Goal: Transaction & Acquisition: Purchase product/service

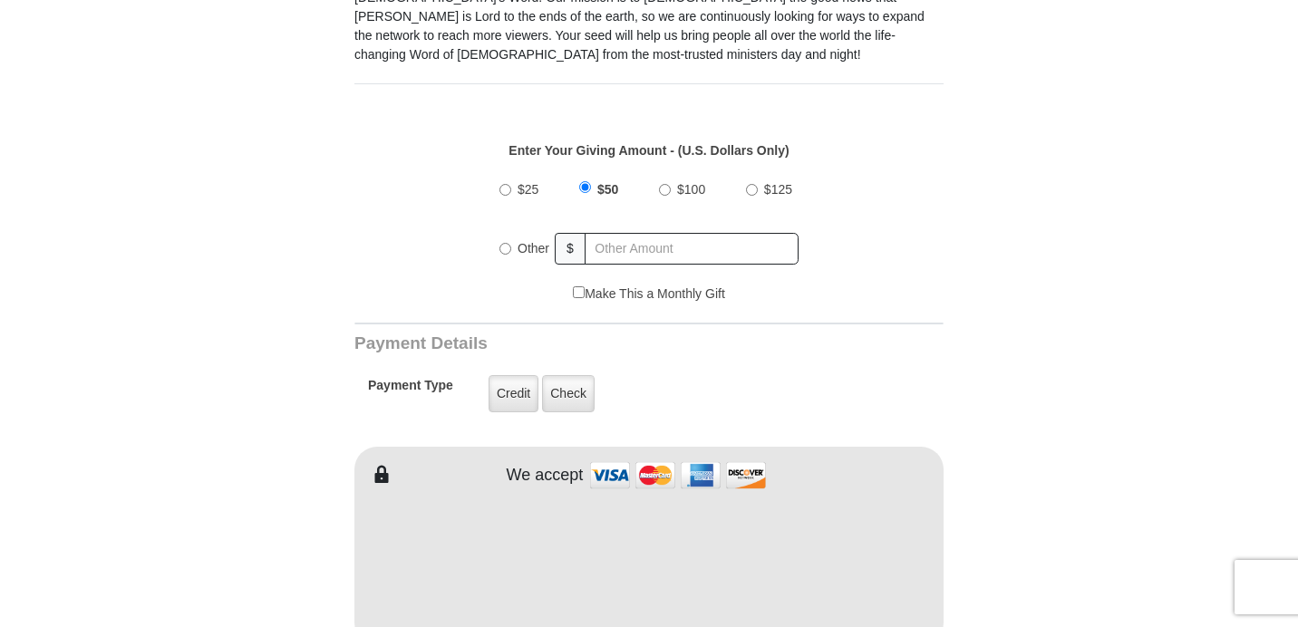
scroll to position [598, 0]
radio input "true"
click at [633, 242] on input "text" at bounding box center [692, 250] width 212 height 32
type input "10.00"
click at [541, 300] on div "Make This a Monthly Gift" at bounding box center [649, 304] width 570 height 38
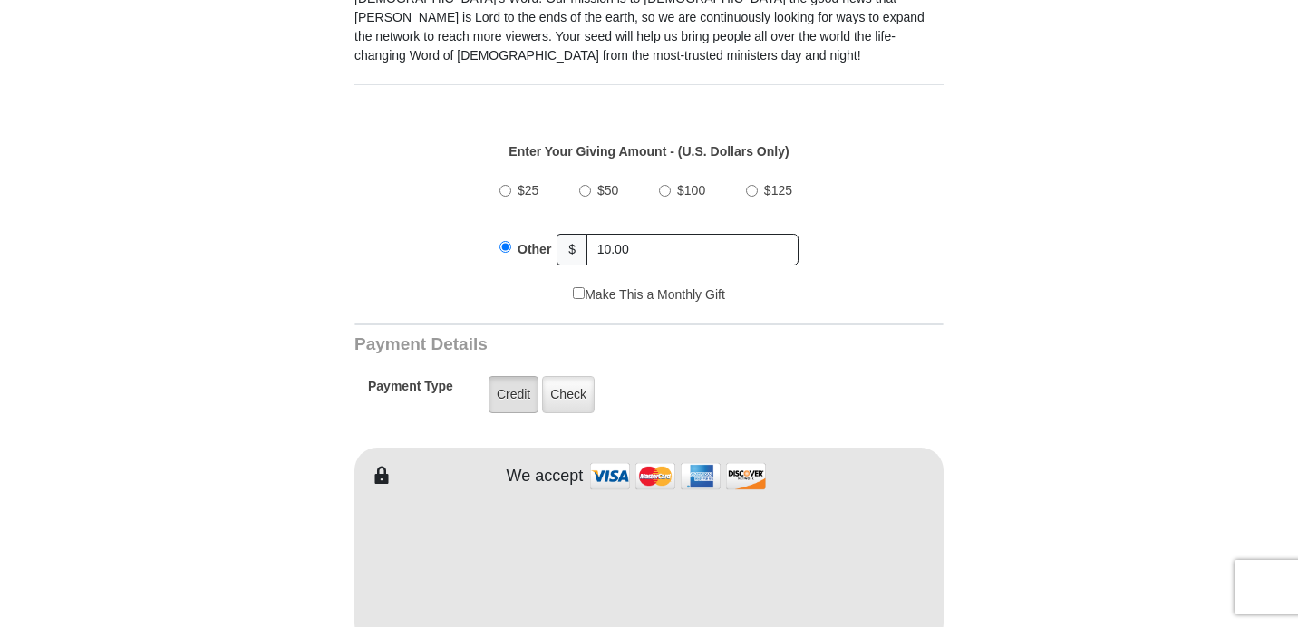
click at [524, 394] on label "Credit" at bounding box center [513, 394] width 50 height 37
click at [0, 0] on input "Credit" at bounding box center [0, 0] width 0 height 0
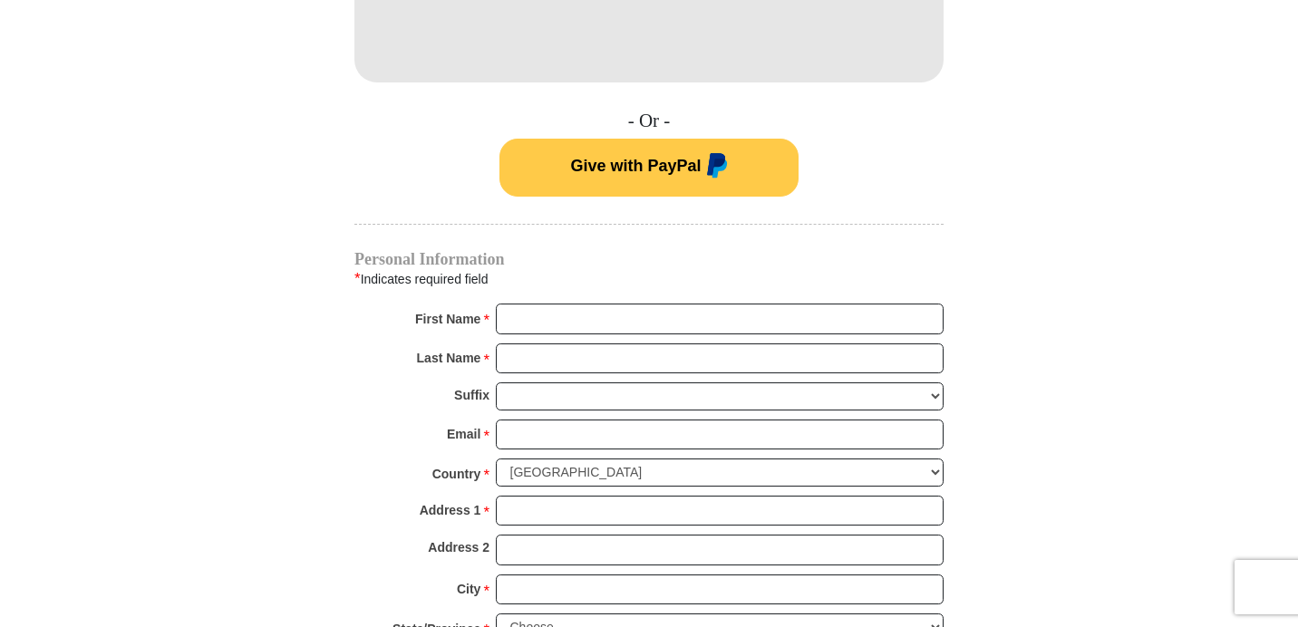
scroll to position [1167, 0]
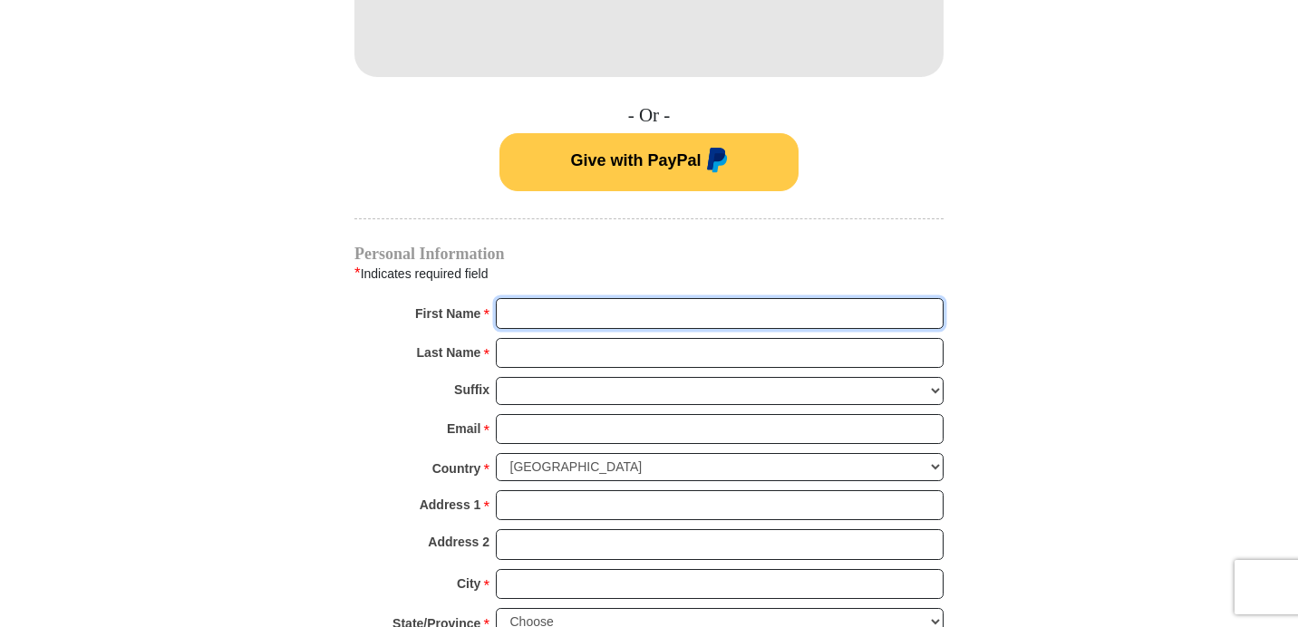
click at [623, 323] on input "First Name *" at bounding box center [720, 313] width 448 height 31
type input "[PERSON_NAME]"
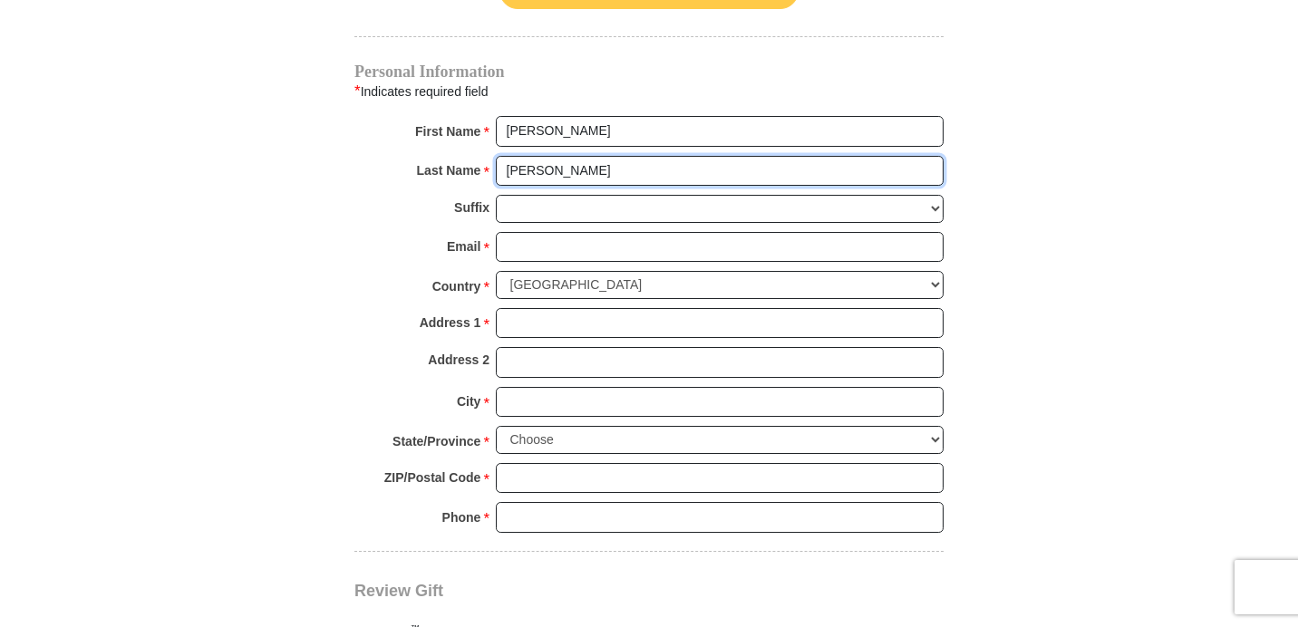
scroll to position [1340, 0]
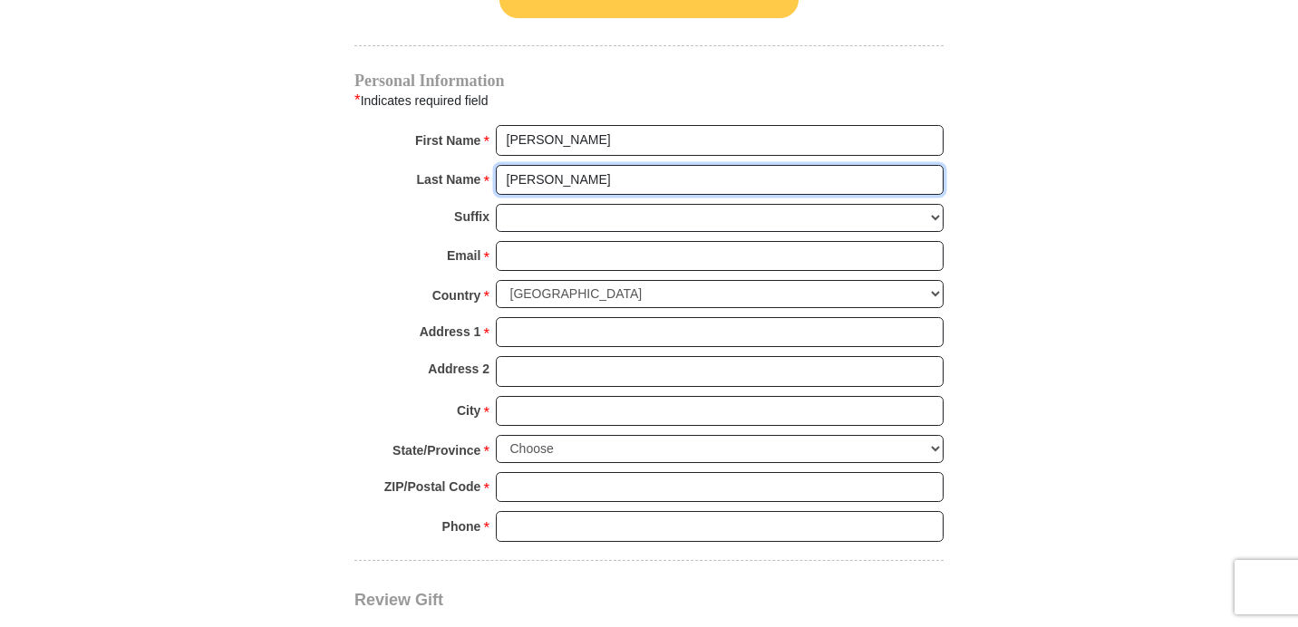
type input "[PERSON_NAME]"
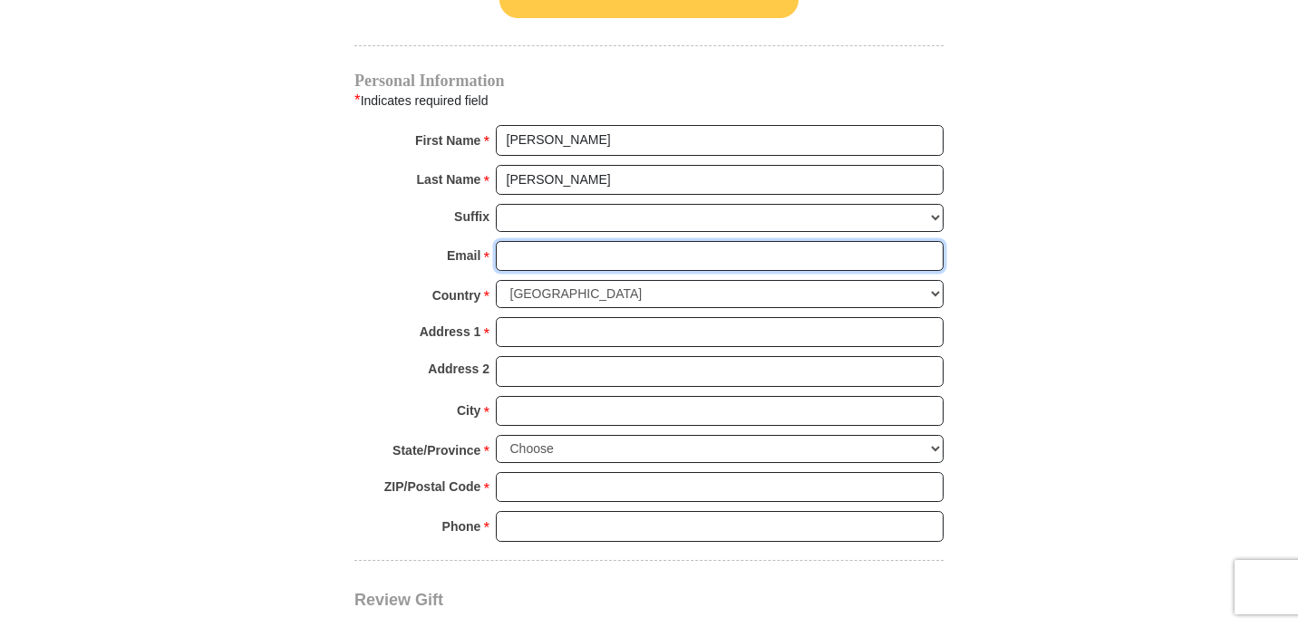
click at [556, 258] on input "Email *" at bounding box center [720, 256] width 448 height 31
type input "[EMAIL_ADDRESS][DOMAIN_NAME]"
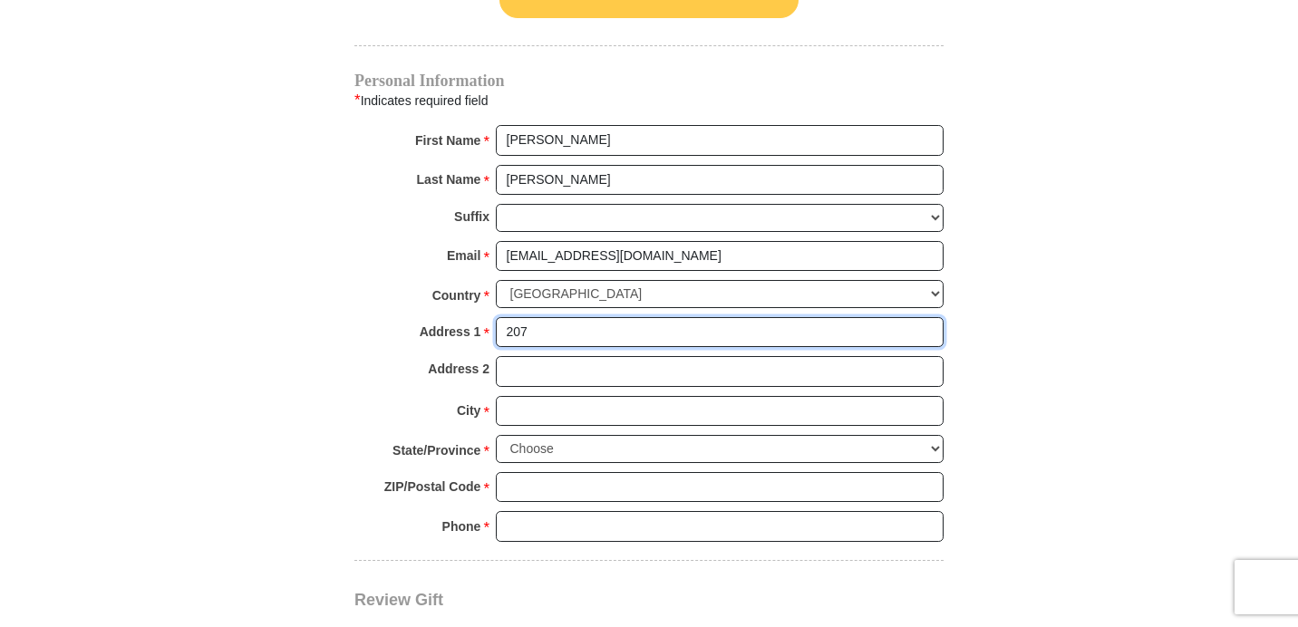
type input "[STREET_ADDRESS][PERSON_NAME]"
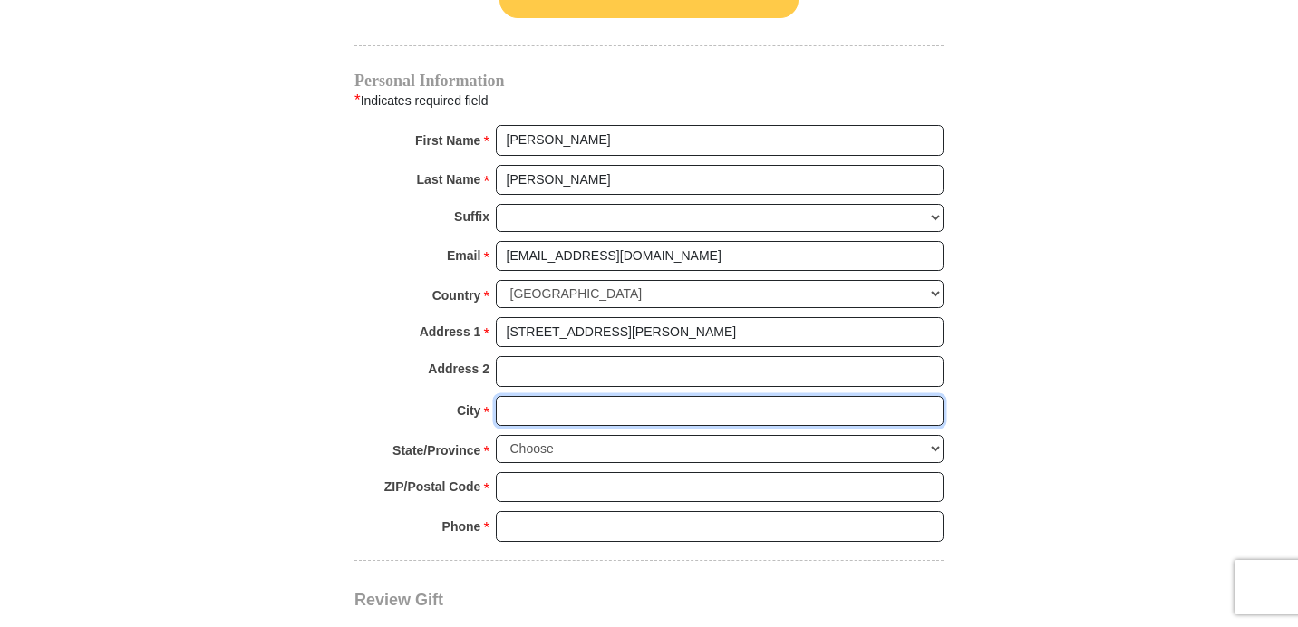
type input "Brooklet"
select select "GA"
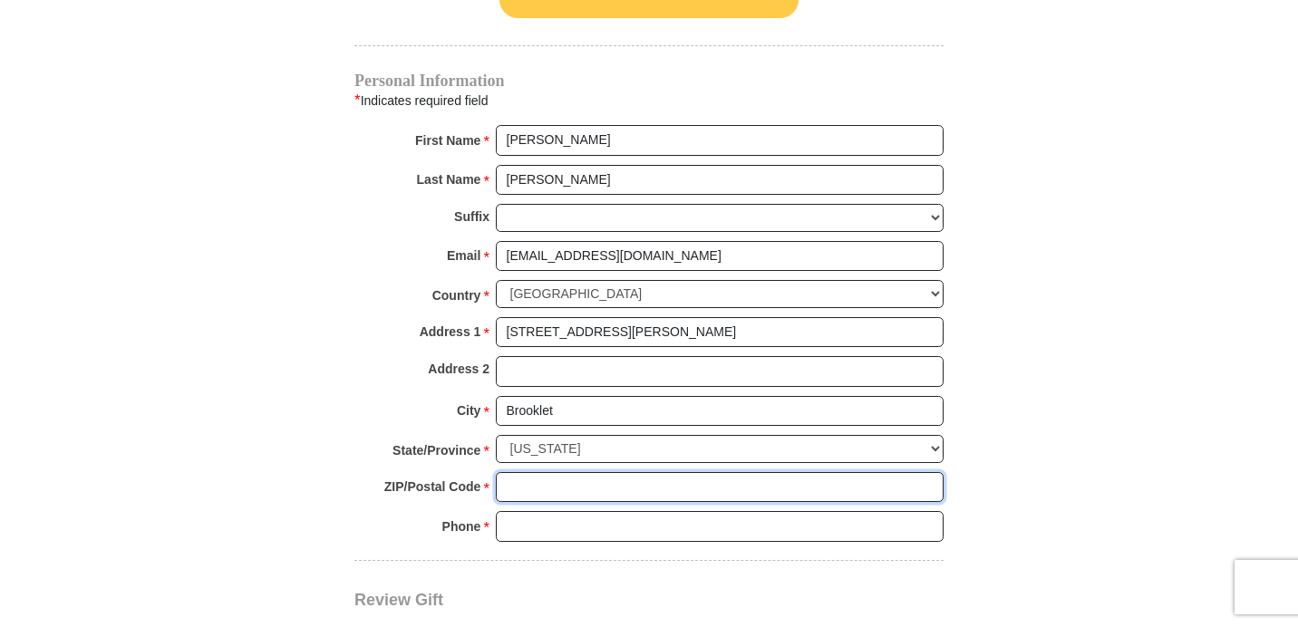
type input "30415"
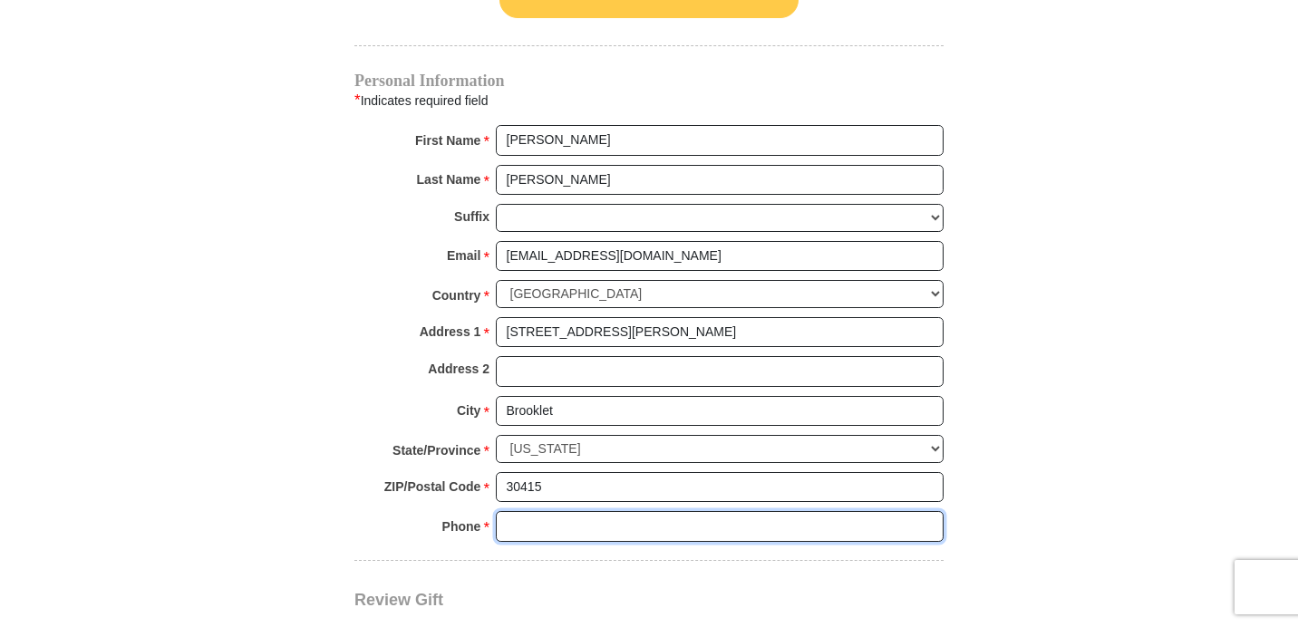
type input "9126903860"
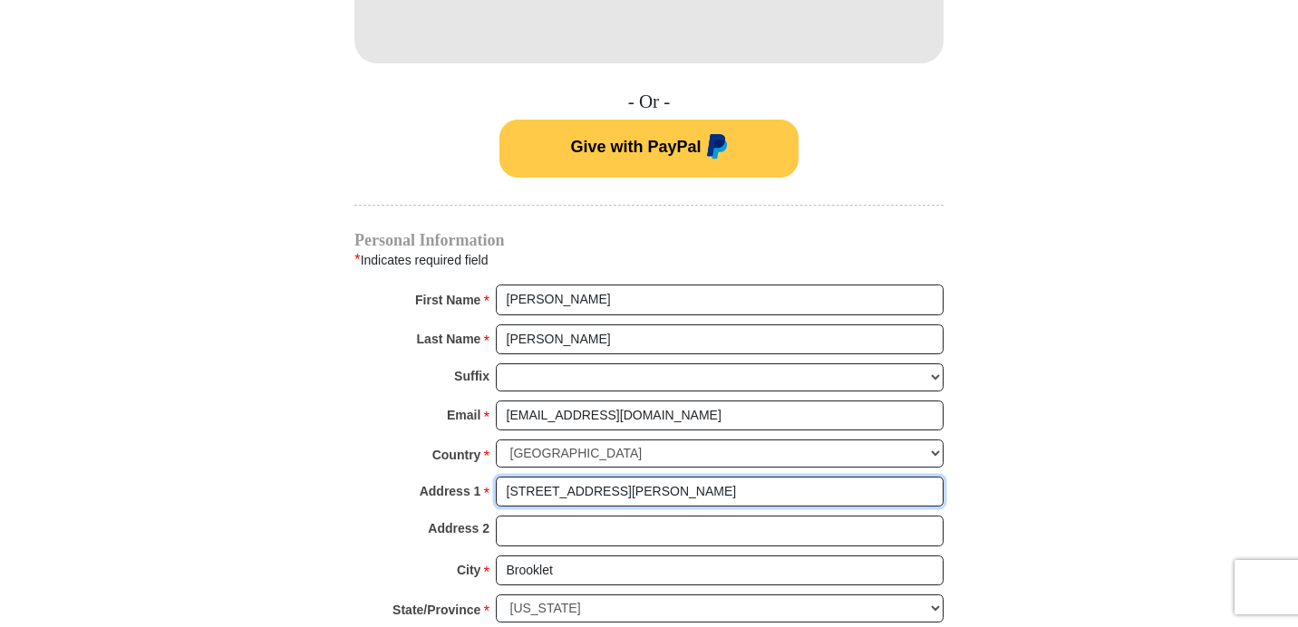
scroll to position [1162, 0]
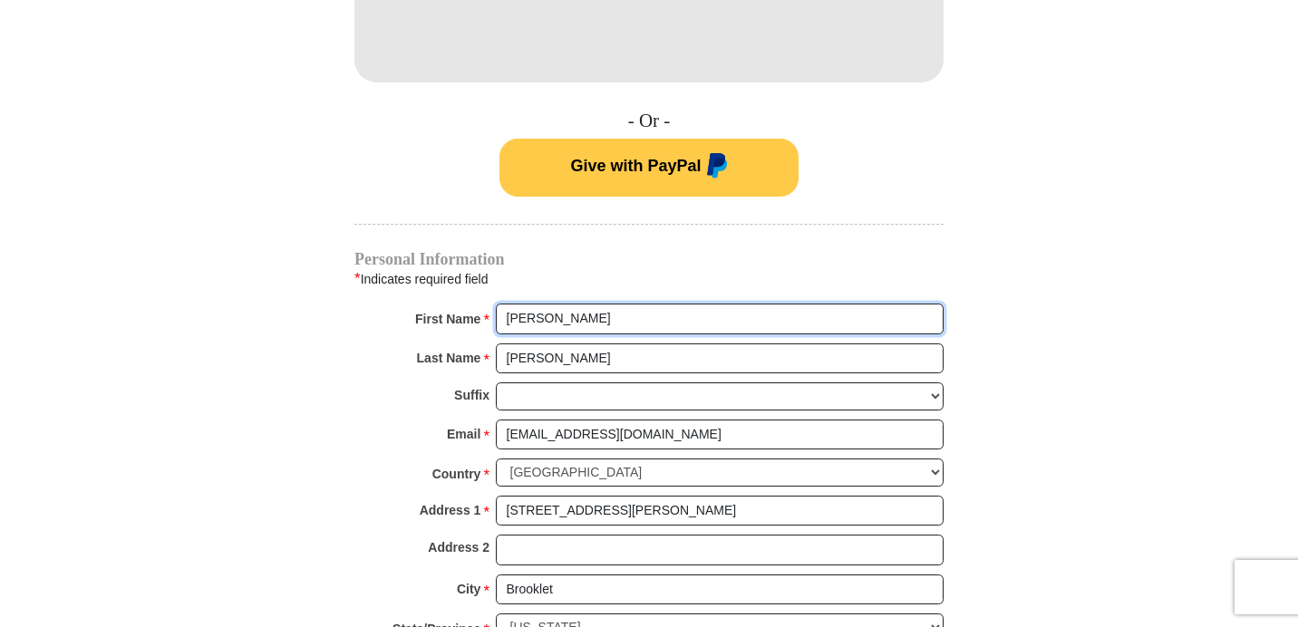
click at [568, 324] on input "[PERSON_NAME]" at bounding box center [720, 319] width 448 height 31
type input "R"
type input "[PERSON_NAME]"
click at [566, 363] on input "[PERSON_NAME]" at bounding box center [720, 358] width 448 height 31
type input "P"
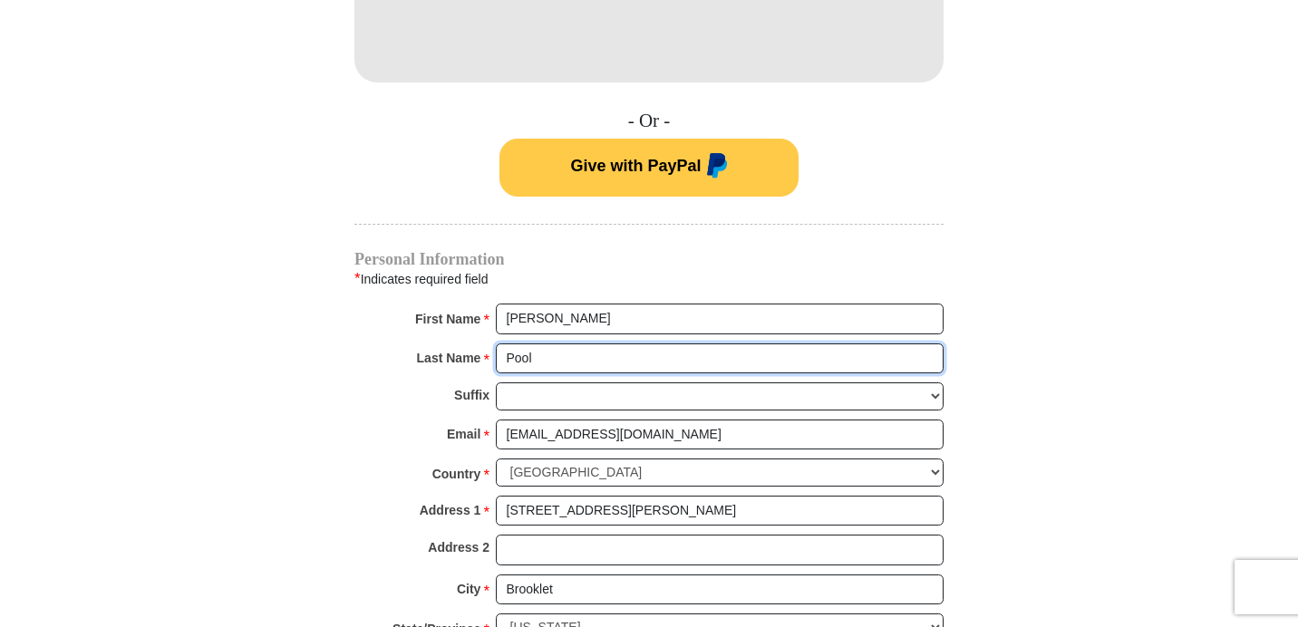
type input "[PERSON_NAME]"
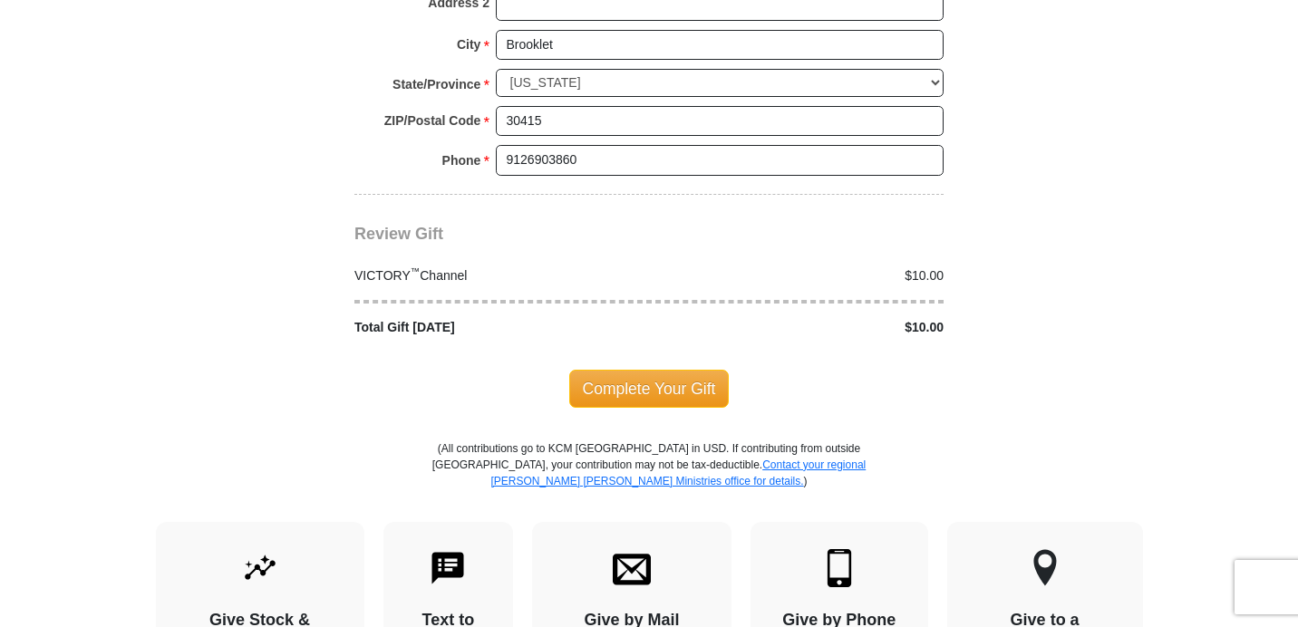
scroll to position [1717, 0]
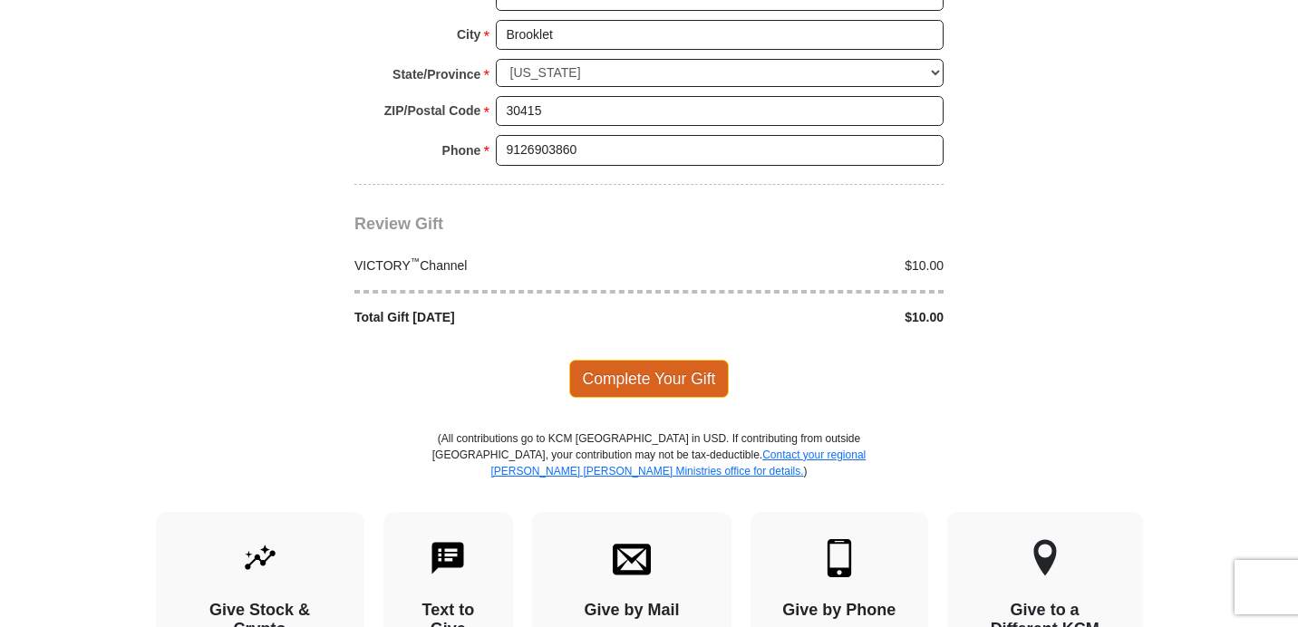
click at [635, 382] on span "Complete Your Gift" at bounding box center [649, 379] width 160 height 38
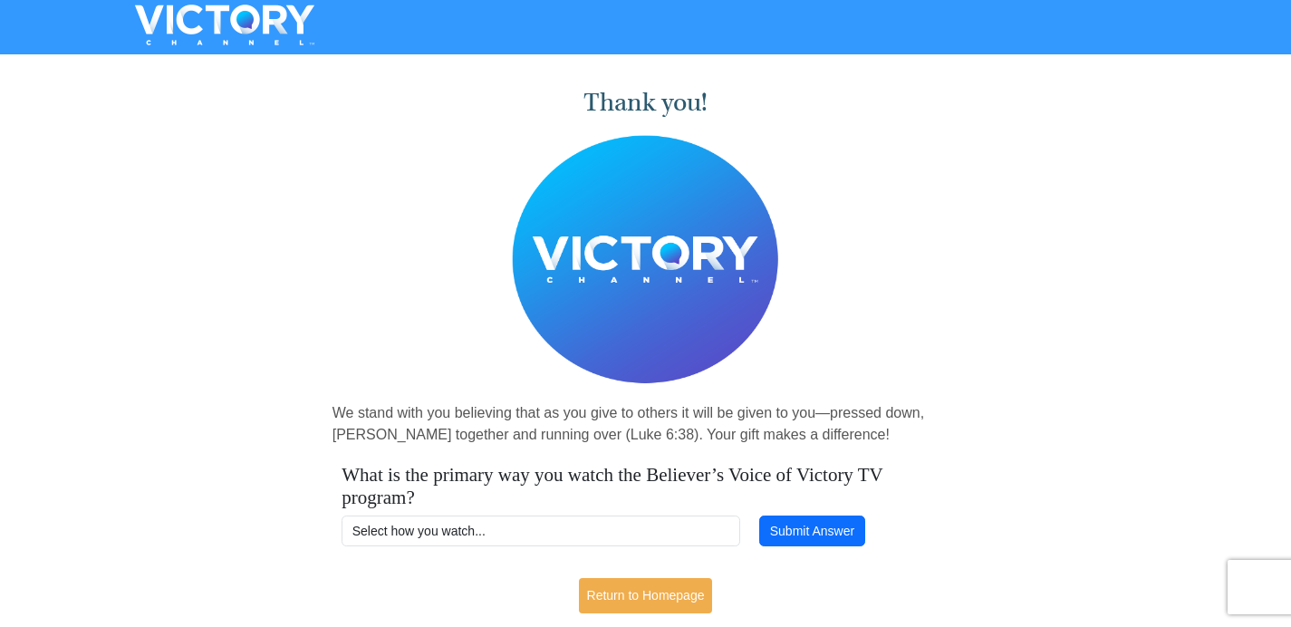
click at [1015, 415] on div "Thank you! We stand with you believing that as you give to others it will be gi…" at bounding box center [645, 344] width 1291 height 566
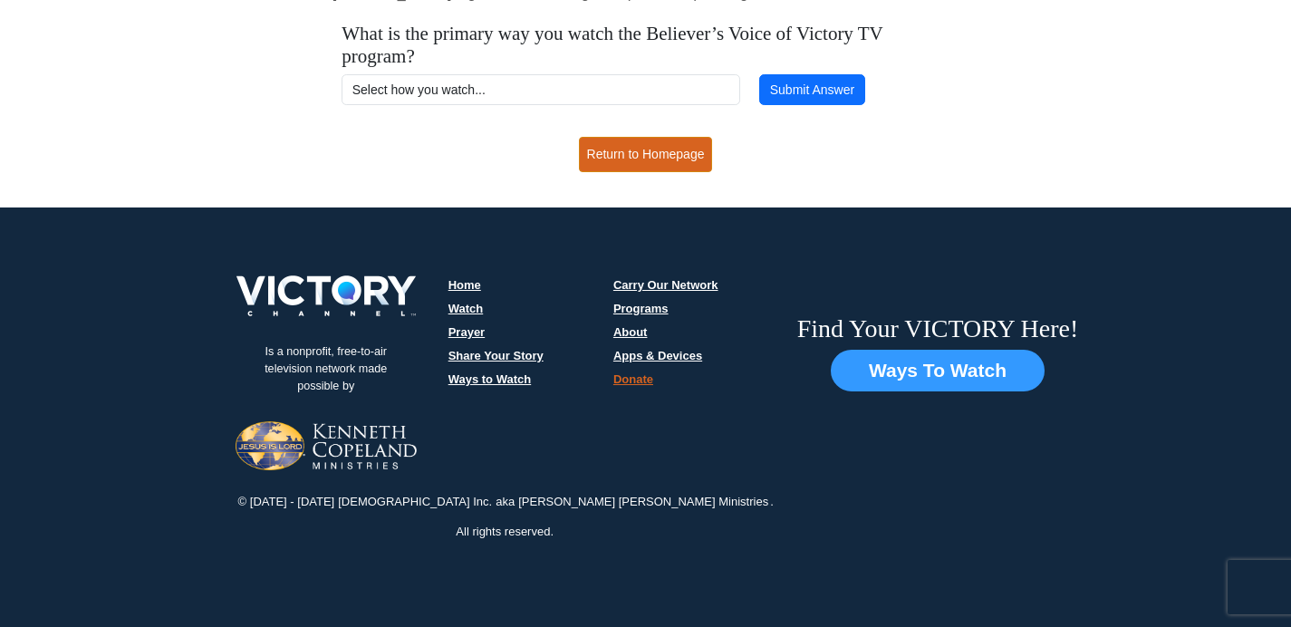
click at [664, 162] on link "Return to Homepage" at bounding box center [646, 154] width 134 height 35
